Goal: Find specific page/section: Find specific page/section

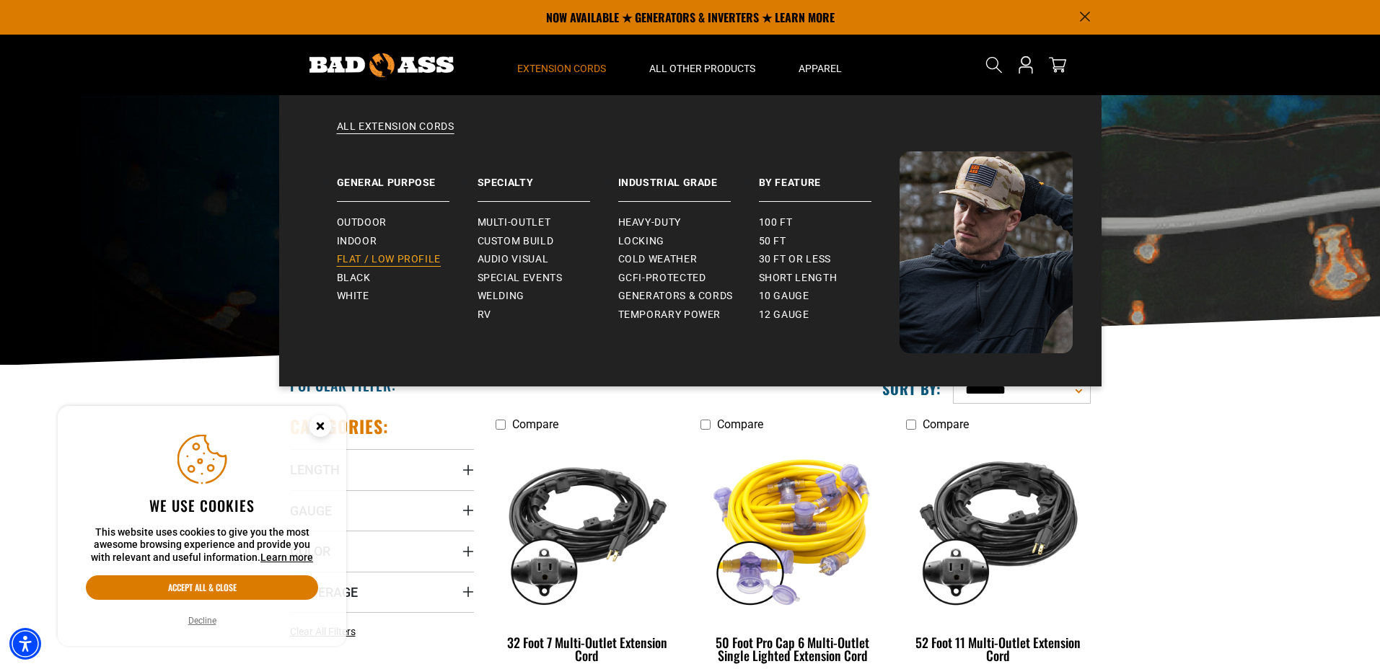
click at [371, 258] on span "Flat / Low Profile" at bounding box center [389, 259] width 105 height 13
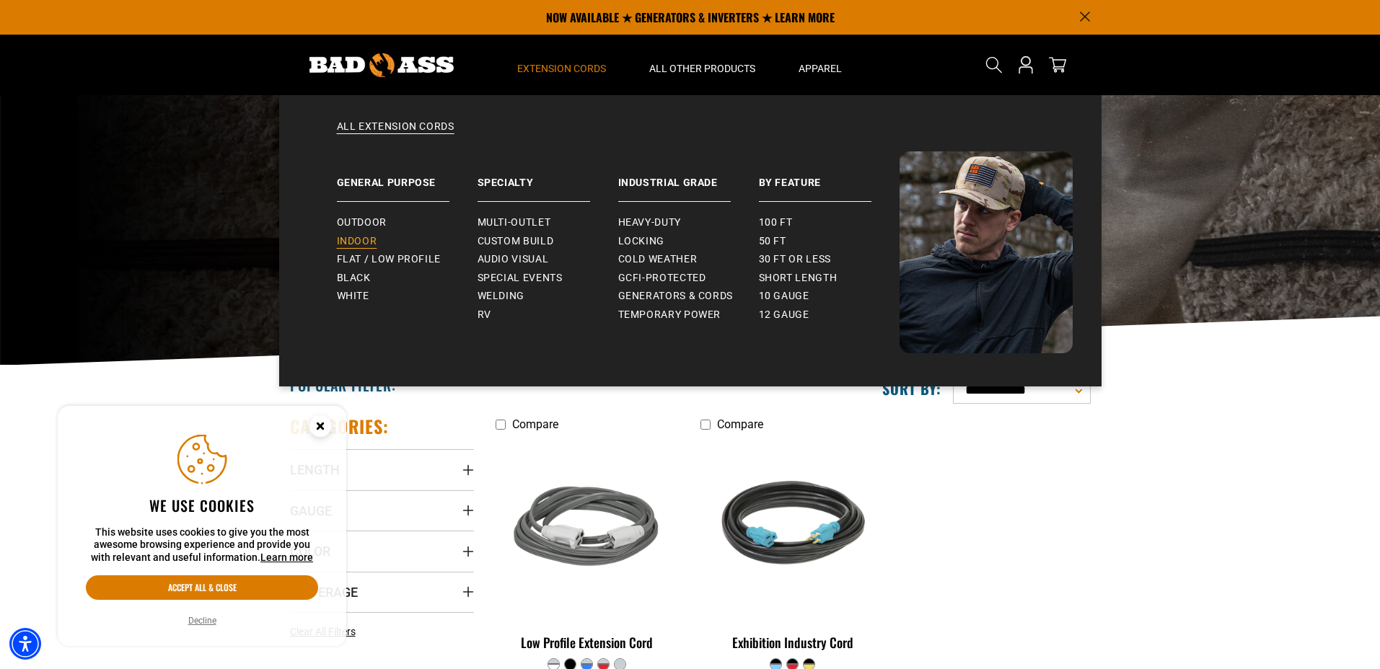
click at [364, 237] on span "Indoor" at bounding box center [357, 241] width 40 height 13
